Goal: Information Seeking & Learning: Learn about a topic

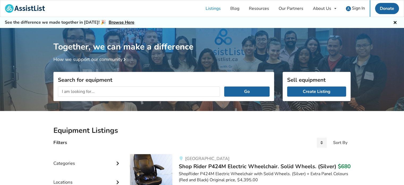
click at [159, 93] on input "text" at bounding box center [139, 91] width 162 height 10
type input "tilt wheelchair"
click at [224, 86] on button "Go" at bounding box center [246, 91] width 45 height 10
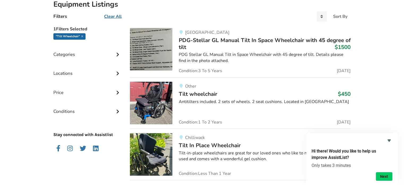
scroll to position [124, 0]
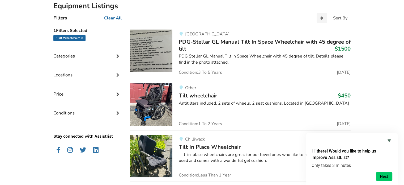
click at [162, 57] on img at bounding box center [151, 50] width 42 height 42
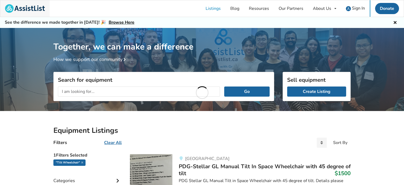
scroll to position [124, 0]
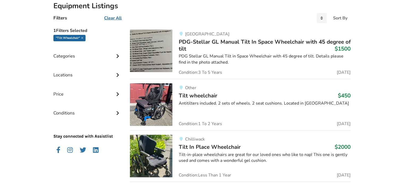
click at [229, 141] on div "Chilliwack Tilt In Place Wheelchair $2000 Tilt-in-place wheelchairs are great f…" at bounding box center [261, 155] width 178 height 42
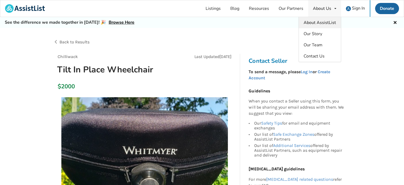
click at [325, 21] on span "About AssistList" at bounding box center [319, 23] width 32 height 6
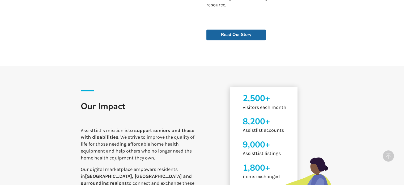
scroll to position [293, 0]
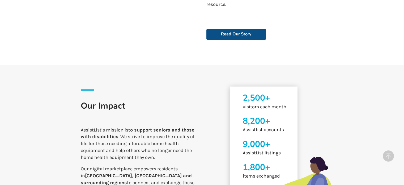
click at [233, 29] on link "Read Our Story" at bounding box center [235, 34] width 59 height 11
